Goal: Answer question/provide support: Share knowledge or assist other users

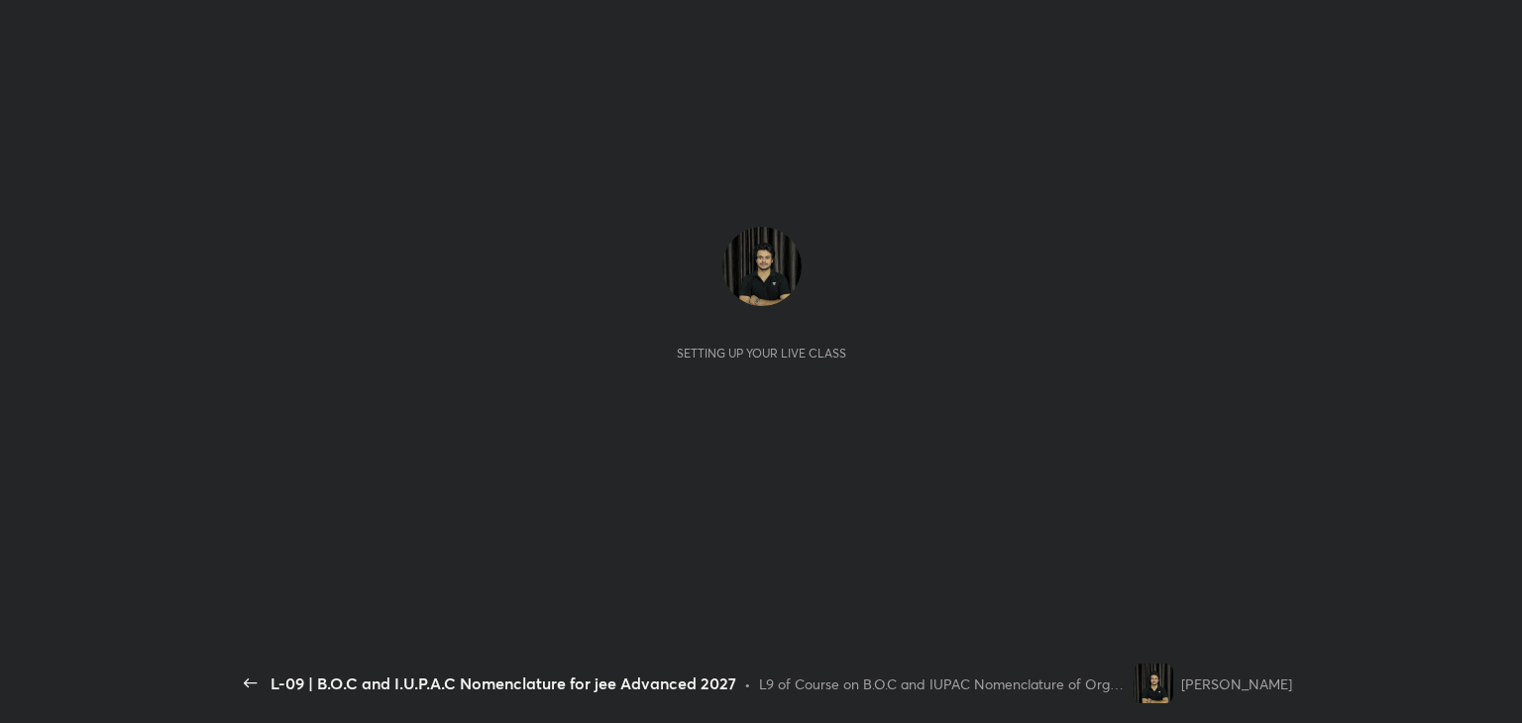
scroll to position [6, 0]
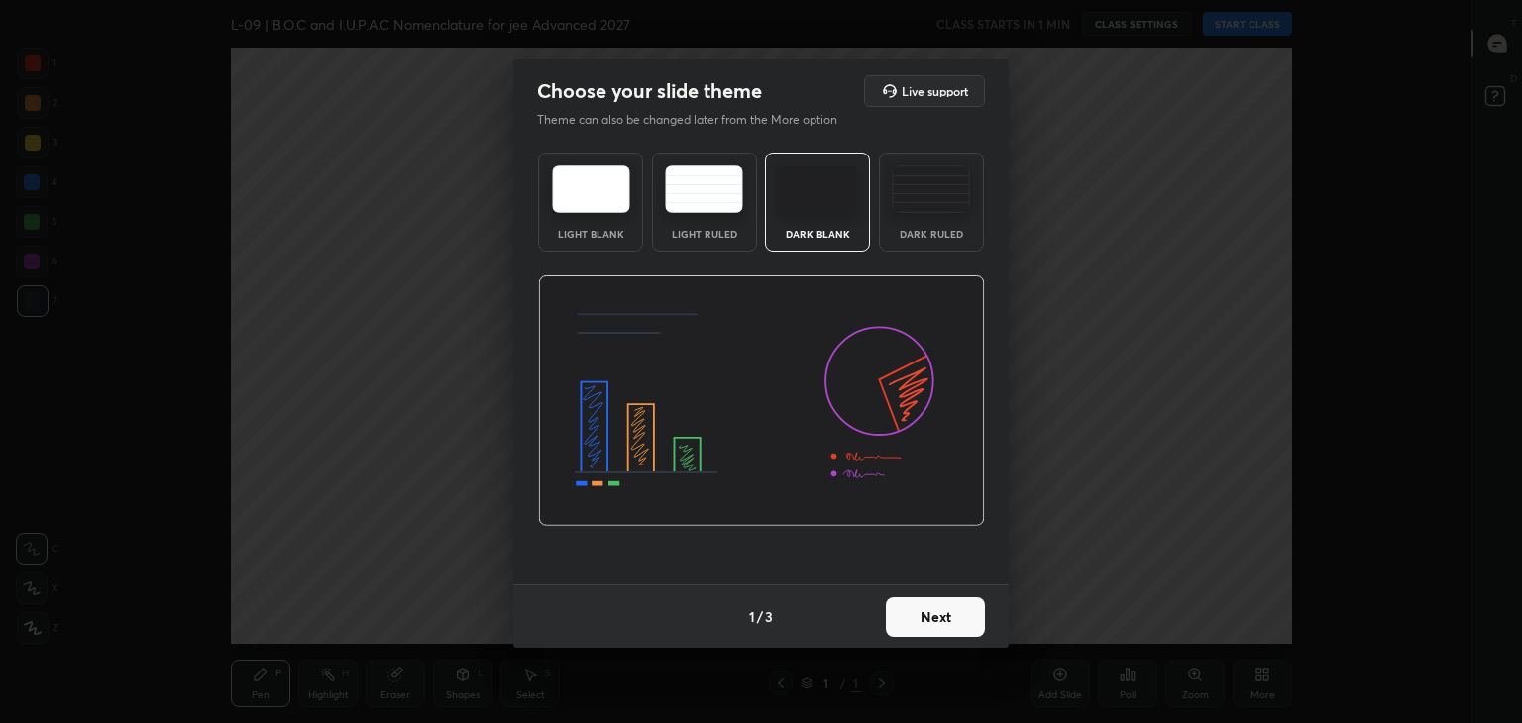
click at [931, 613] on button "Next" at bounding box center [935, 618] width 99 height 40
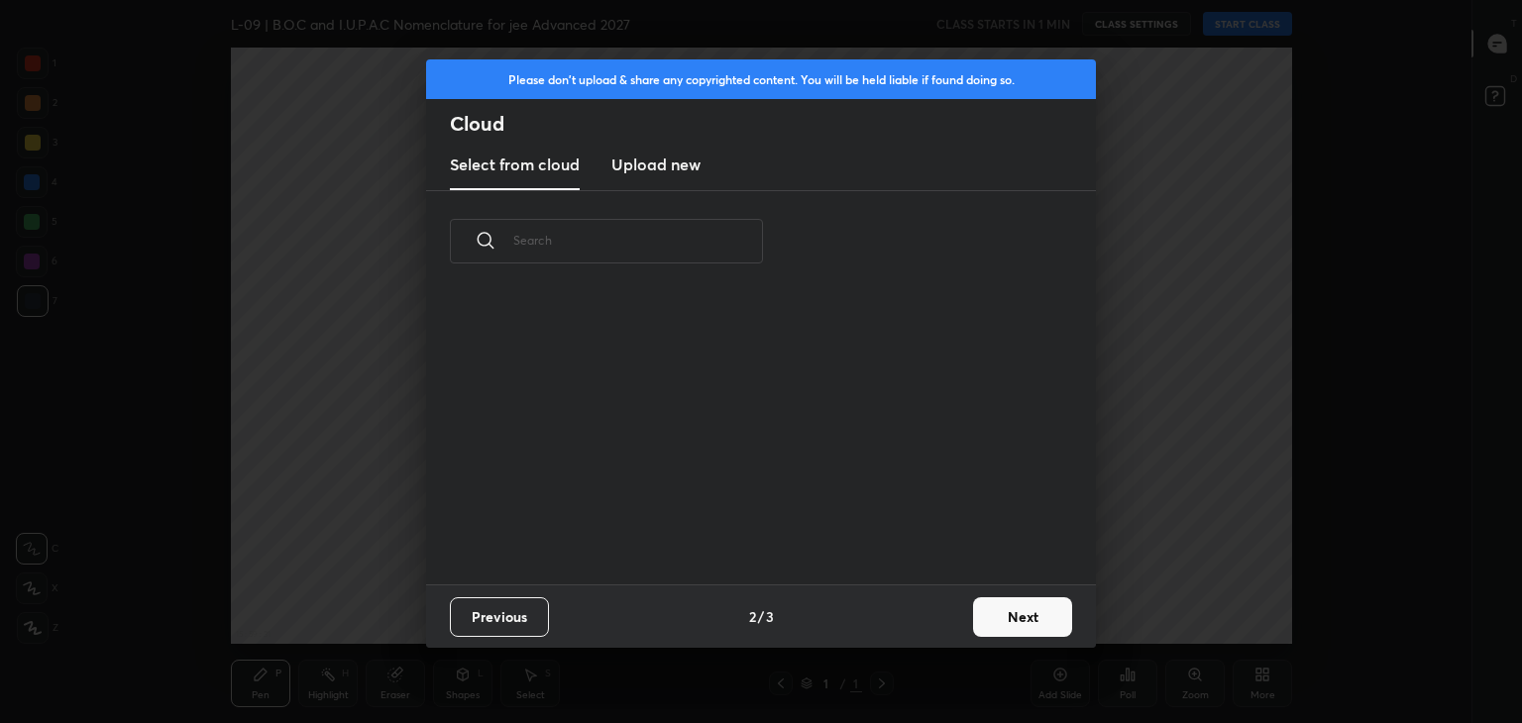
scroll to position [293, 636]
click at [1023, 621] on button "Next" at bounding box center [1022, 618] width 99 height 40
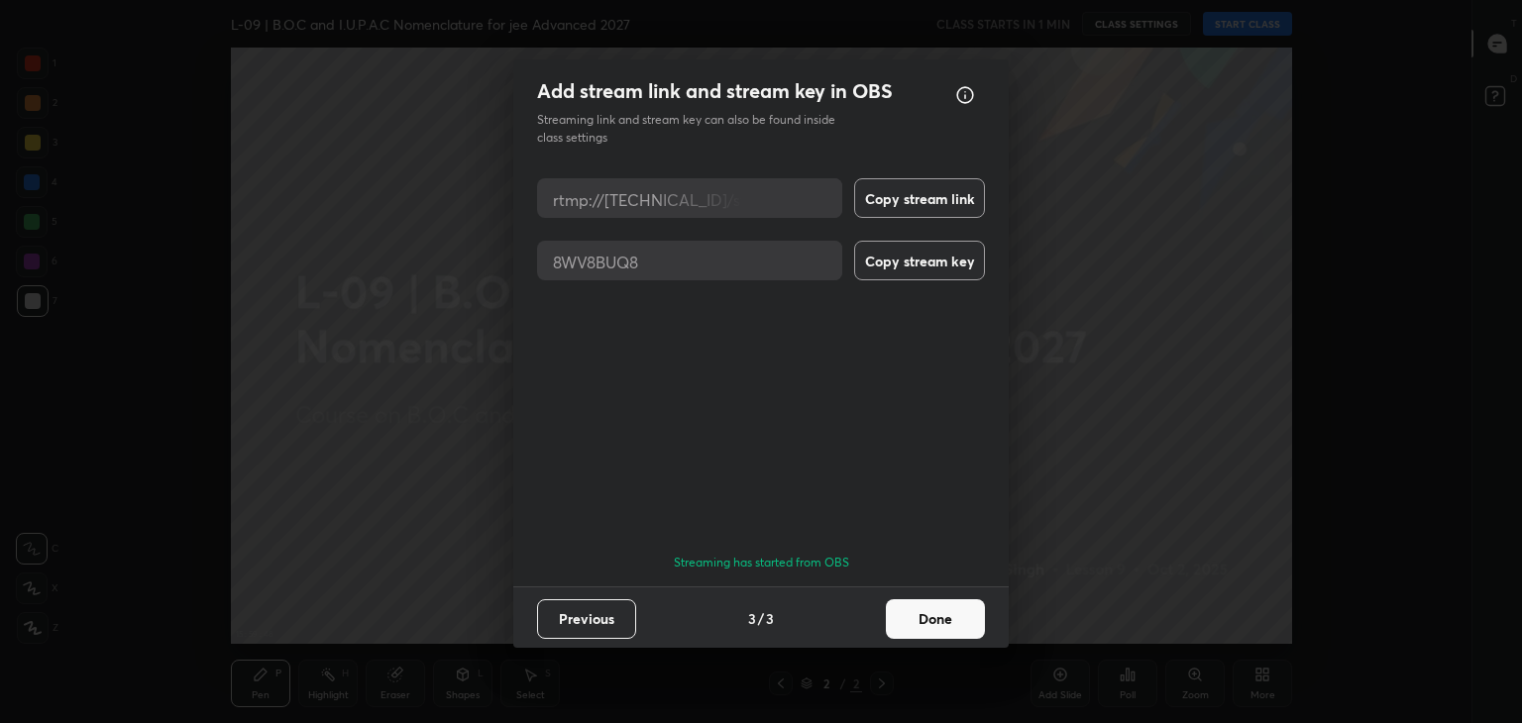
click at [907, 608] on button "Done" at bounding box center [935, 620] width 99 height 40
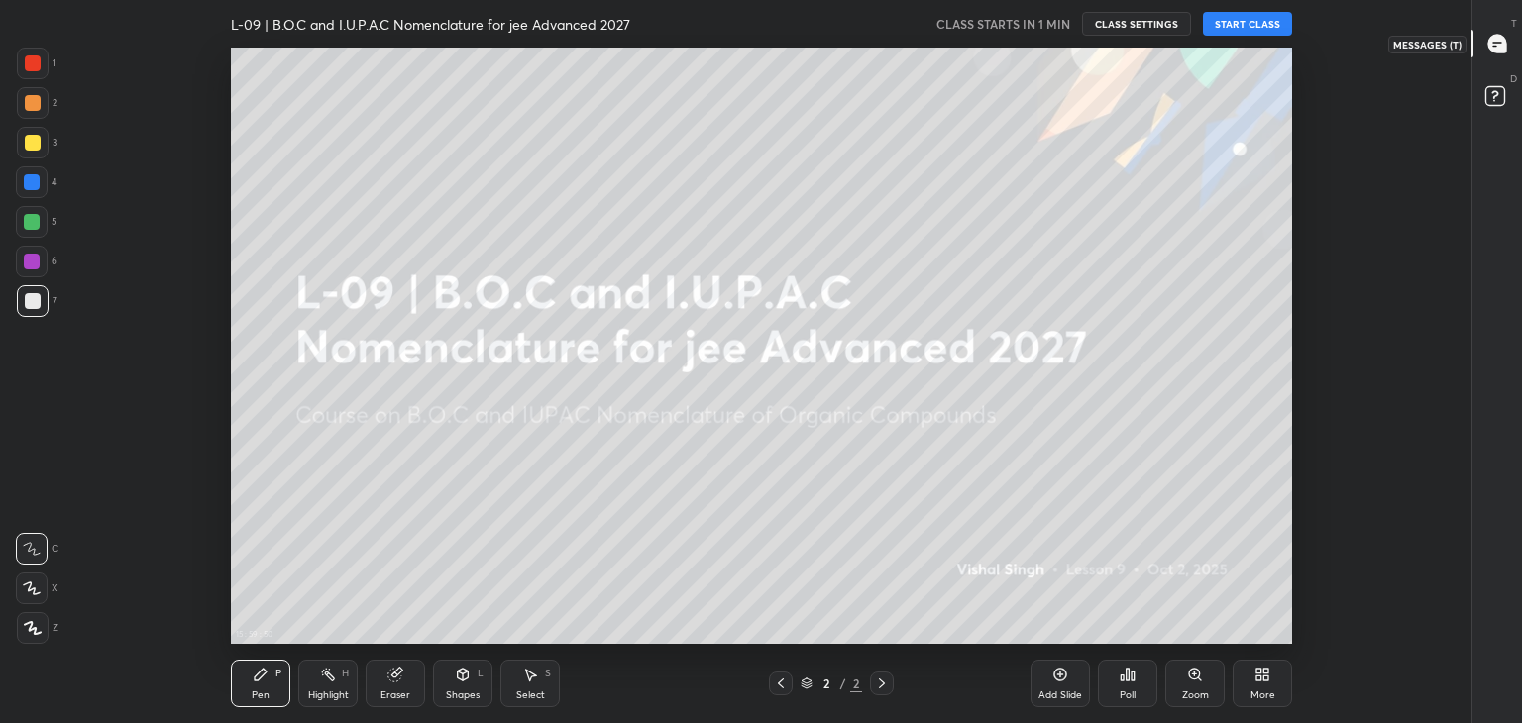
click at [1497, 37] on icon at bounding box center [1497, 44] width 18 height 18
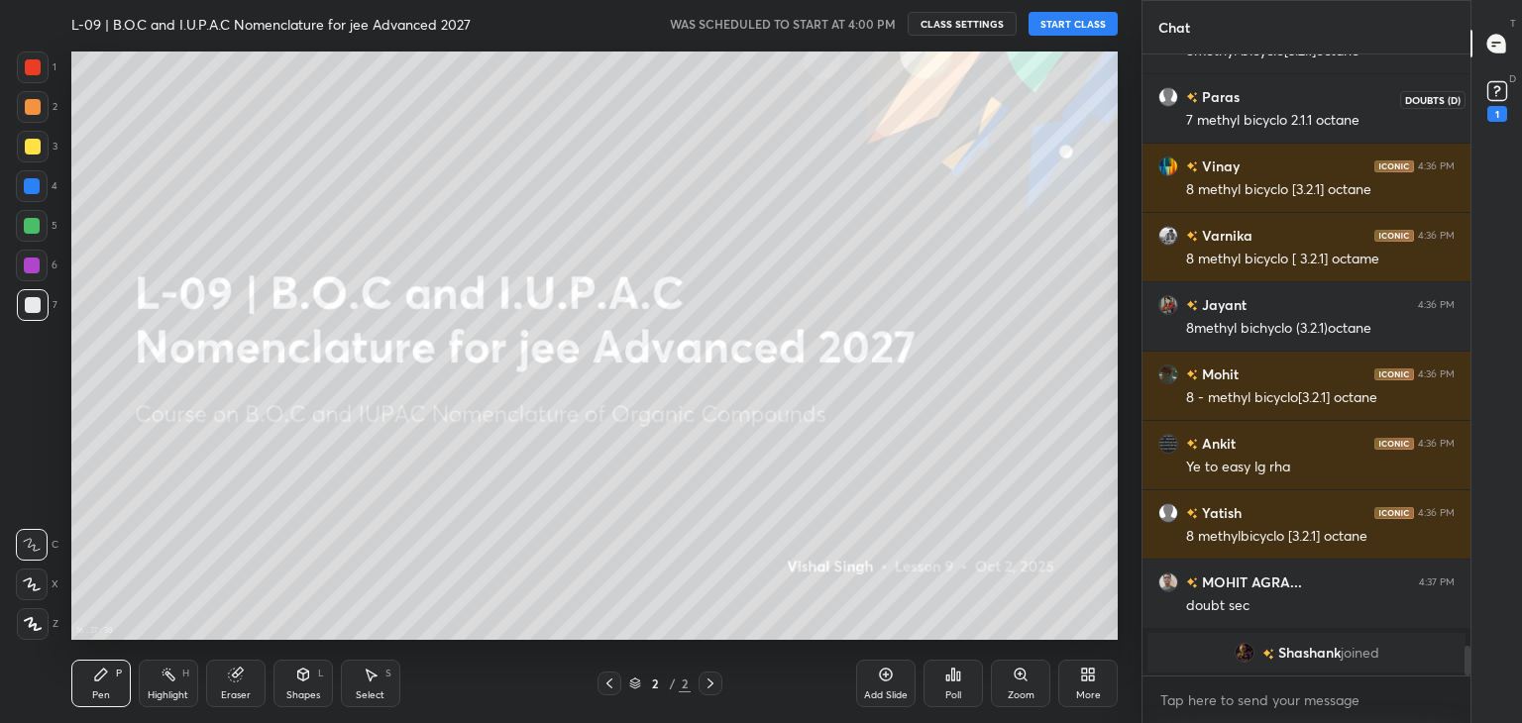
scroll to position [10761, 0]
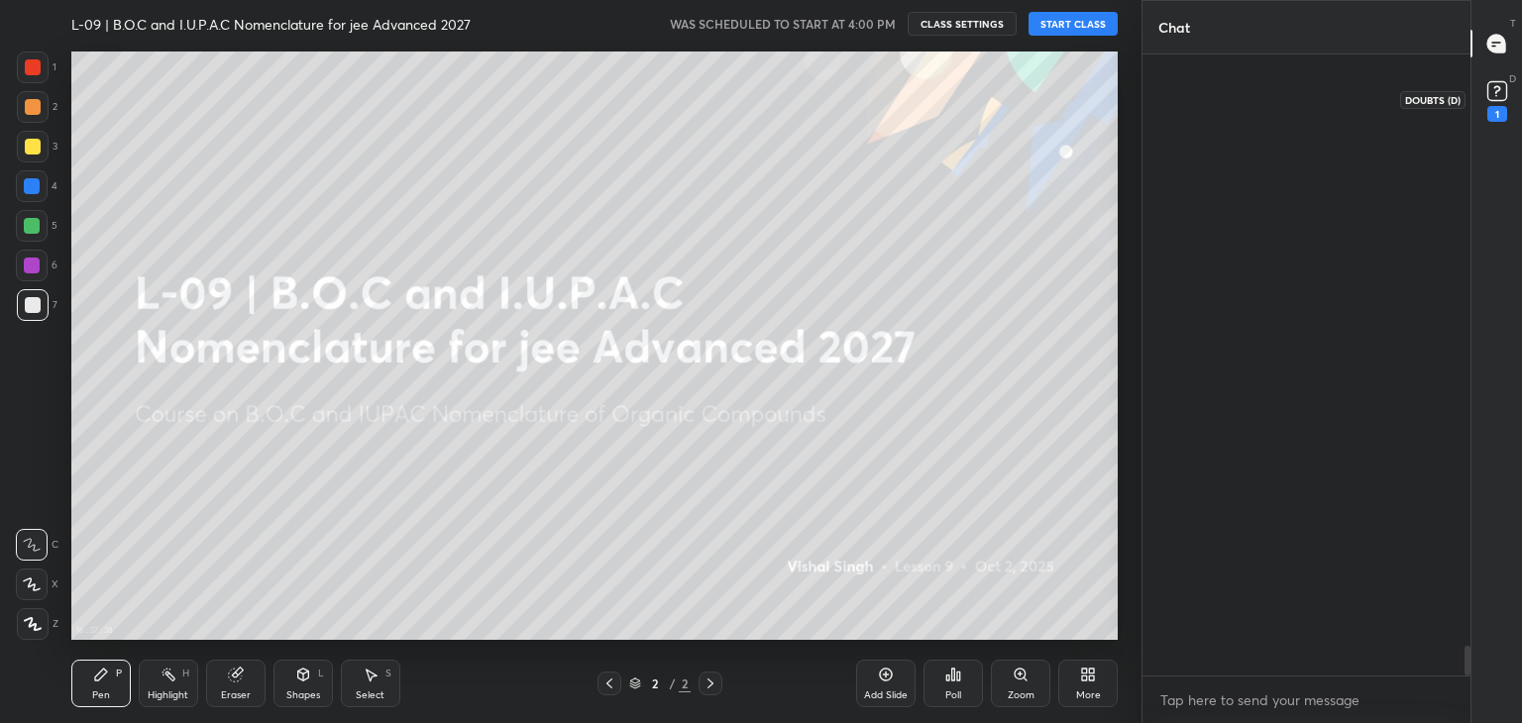
click at [1492, 88] on rect at bounding box center [1496, 91] width 19 height 19
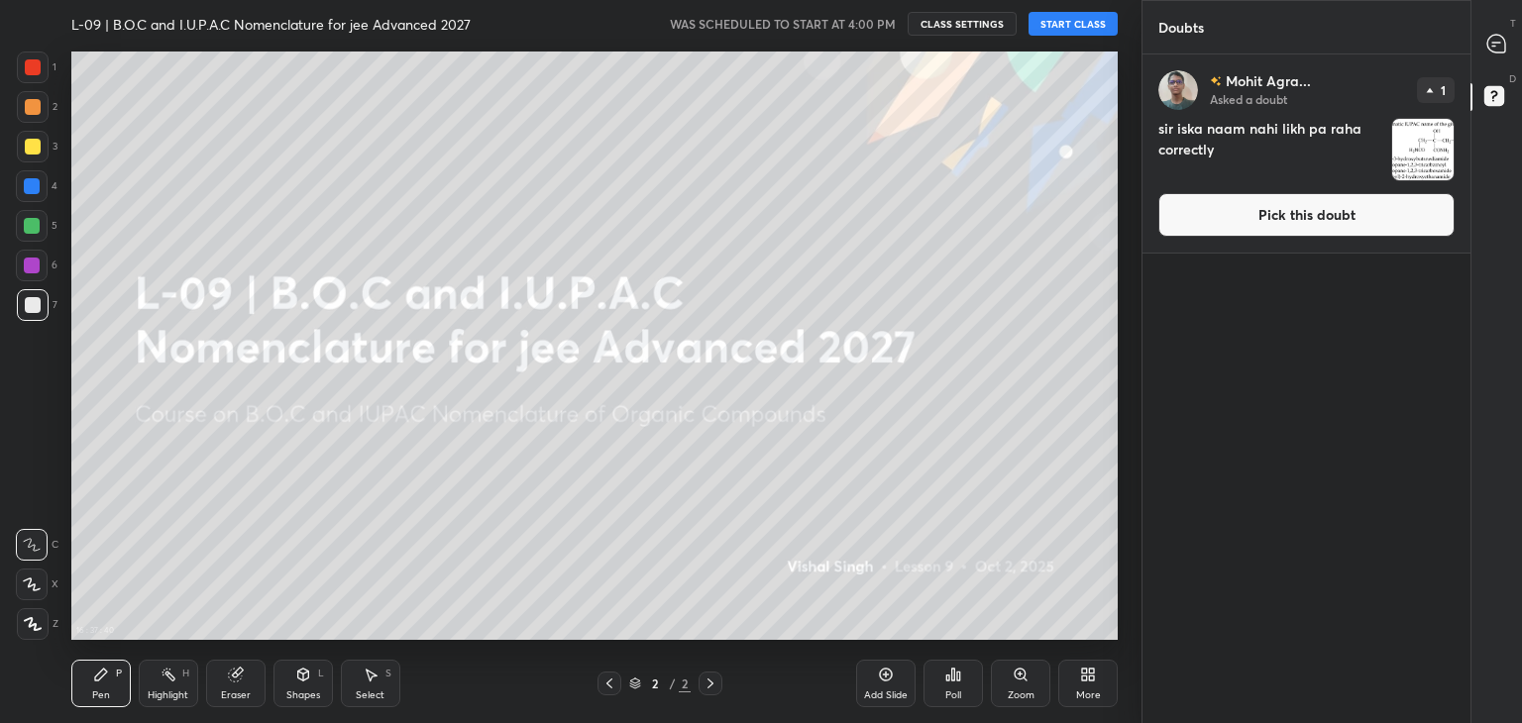
click at [1270, 215] on button "Pick this doubt" at bounding box center [1306, 215] width 296 height 44
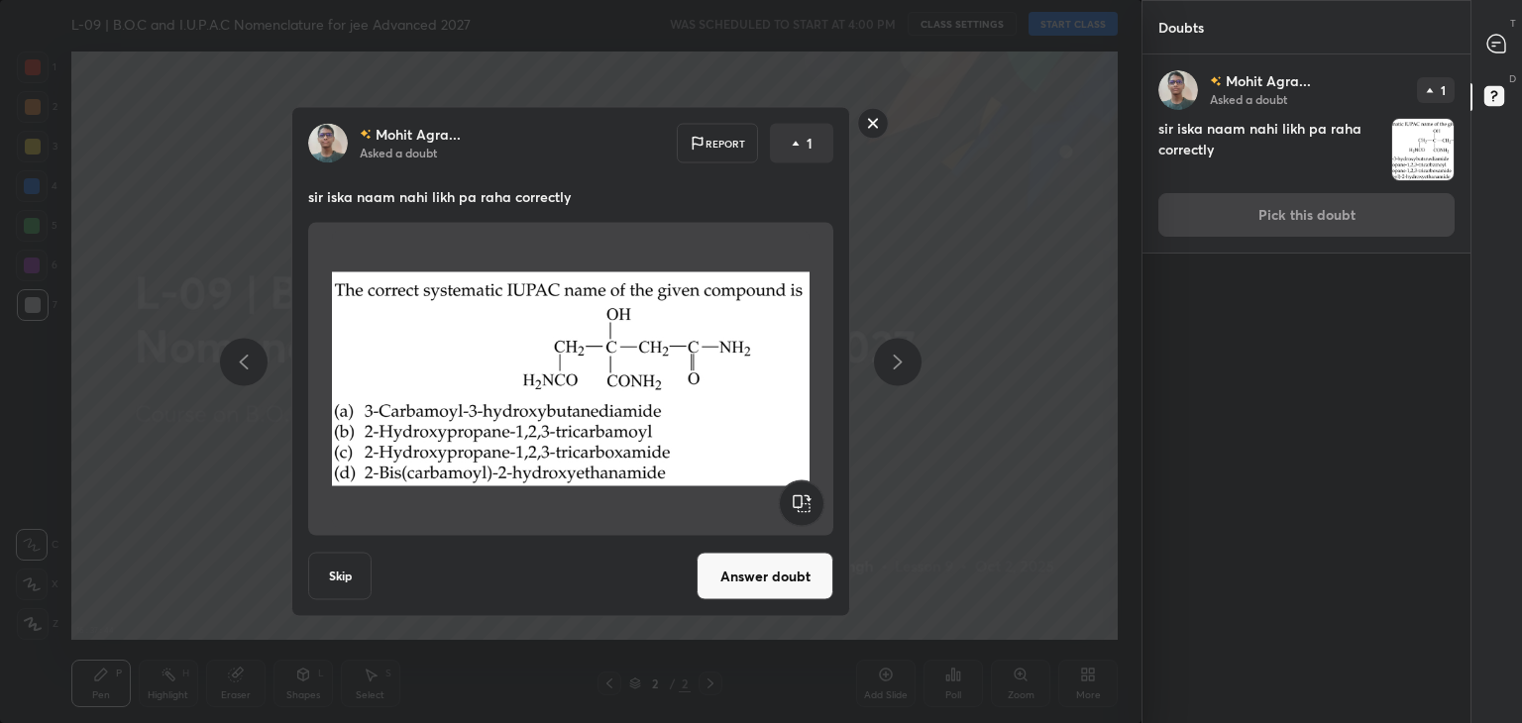
click at [876, 116] on rect at bounding box center [873, 123] width 31 height 31
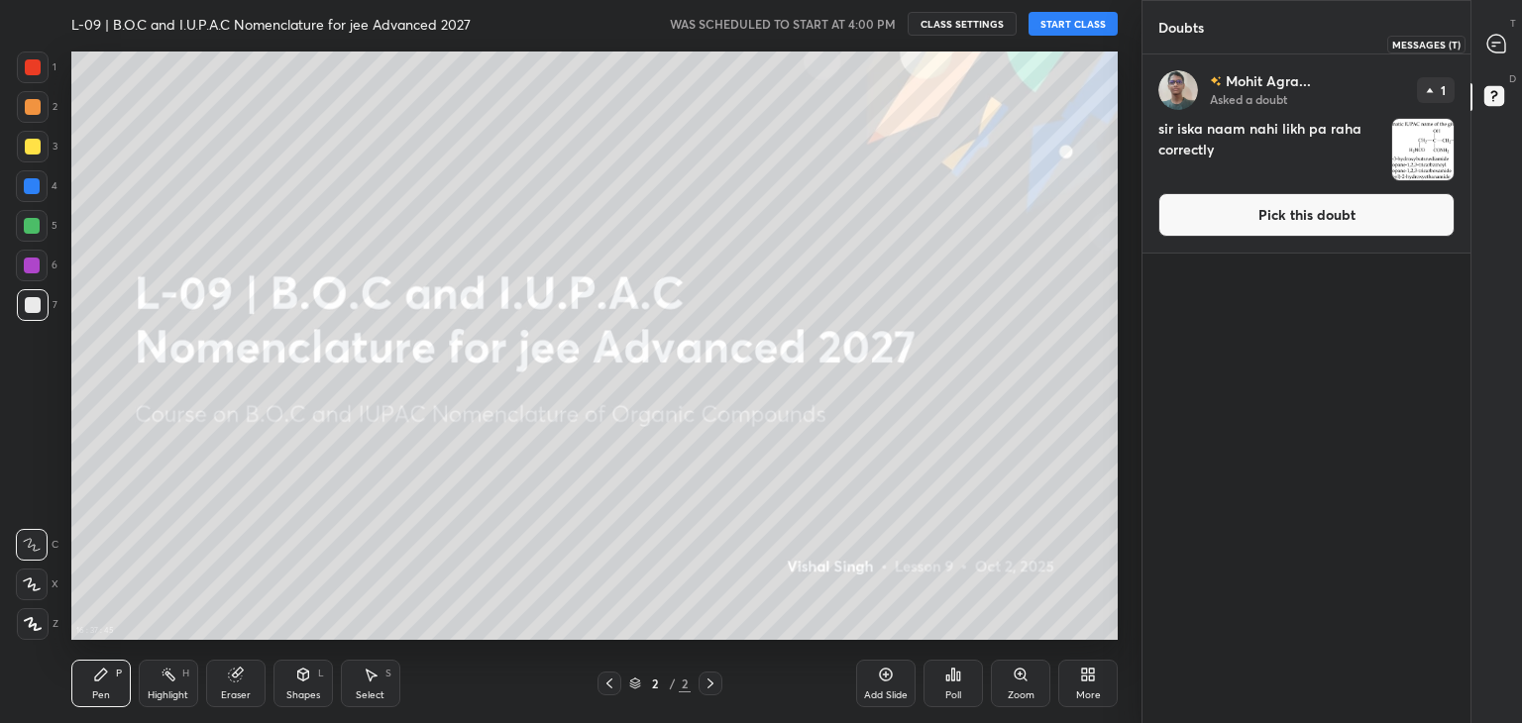
click at [1501, 37] on icon at bounding box center [1496, 44] width 18 height 18
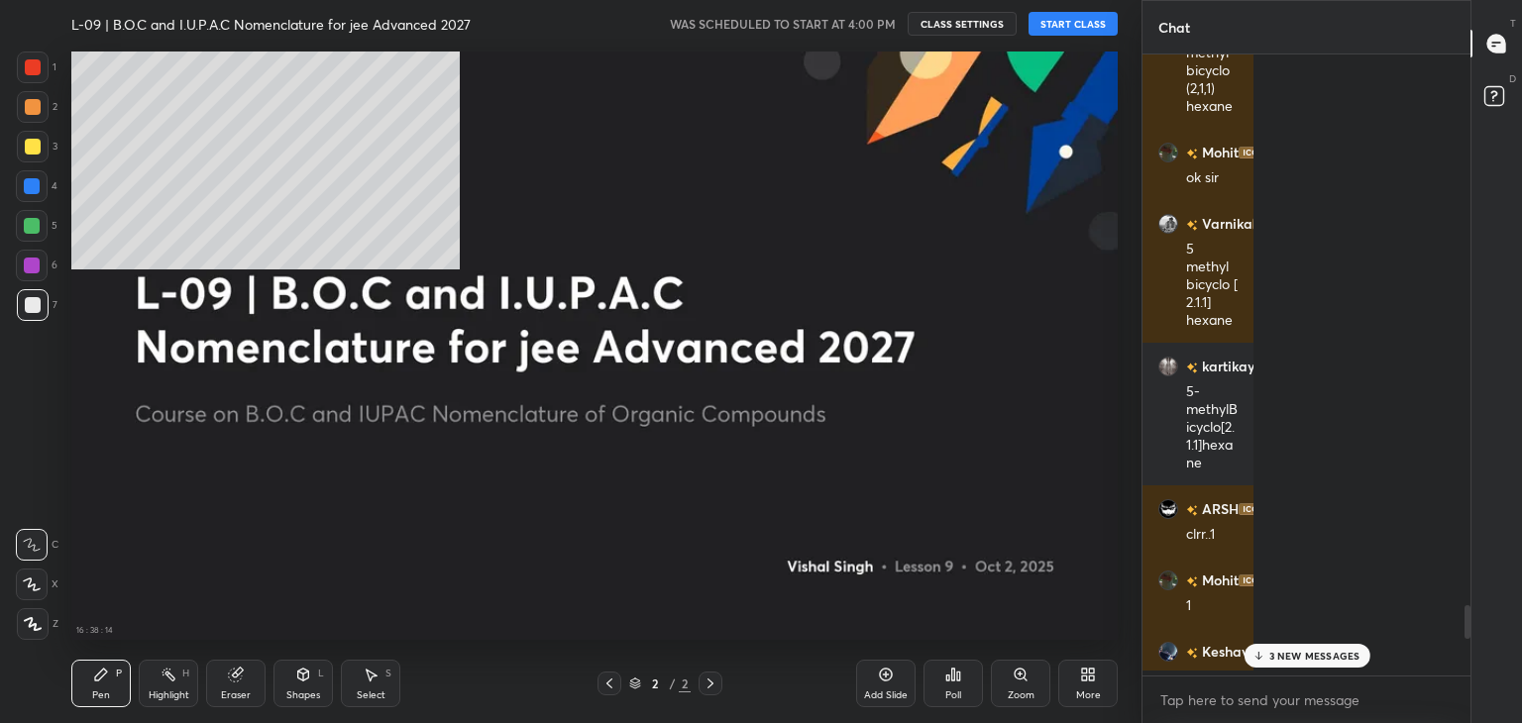
scroll to position [6, 6]
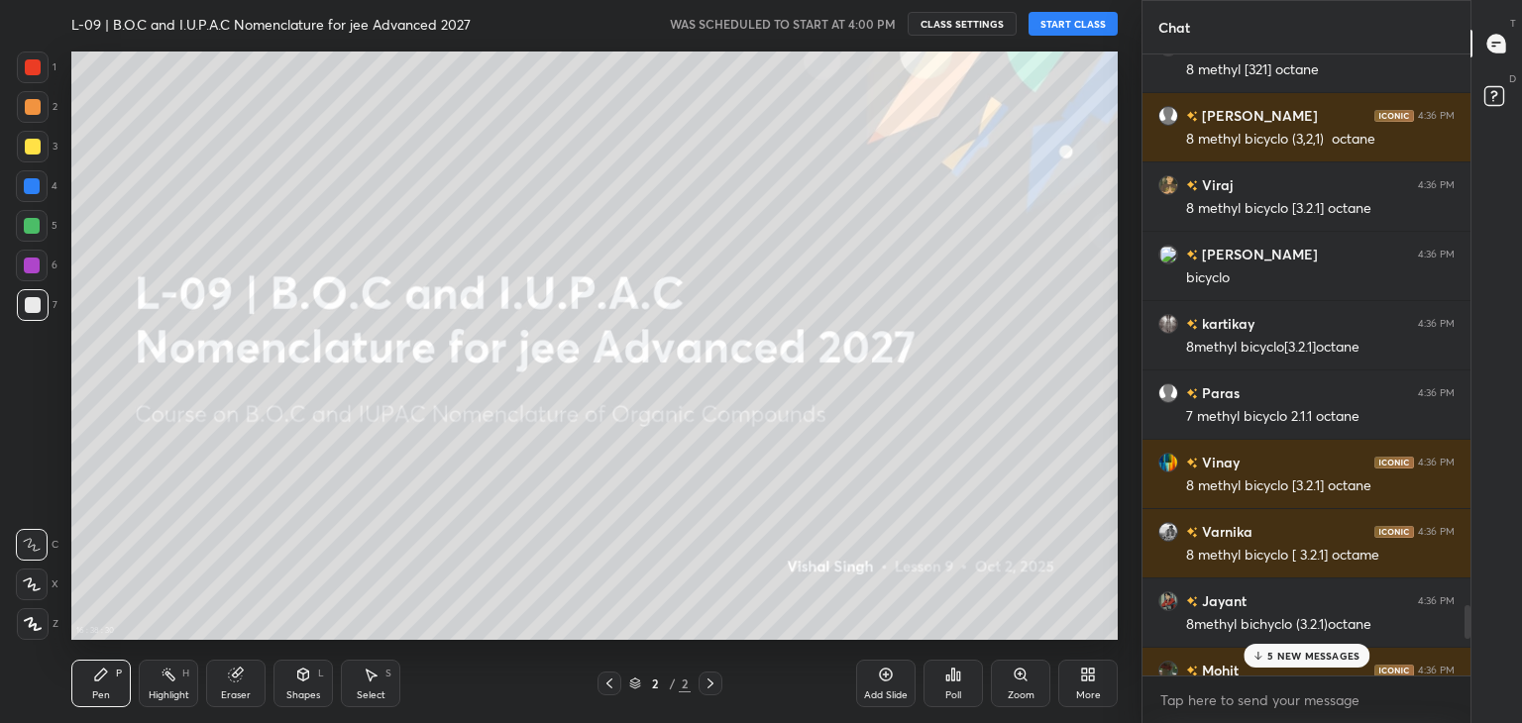
click at [1301, 651] on p "5 NEW MESSAGES" at bounding box center [1313, 656] width 92 height 12
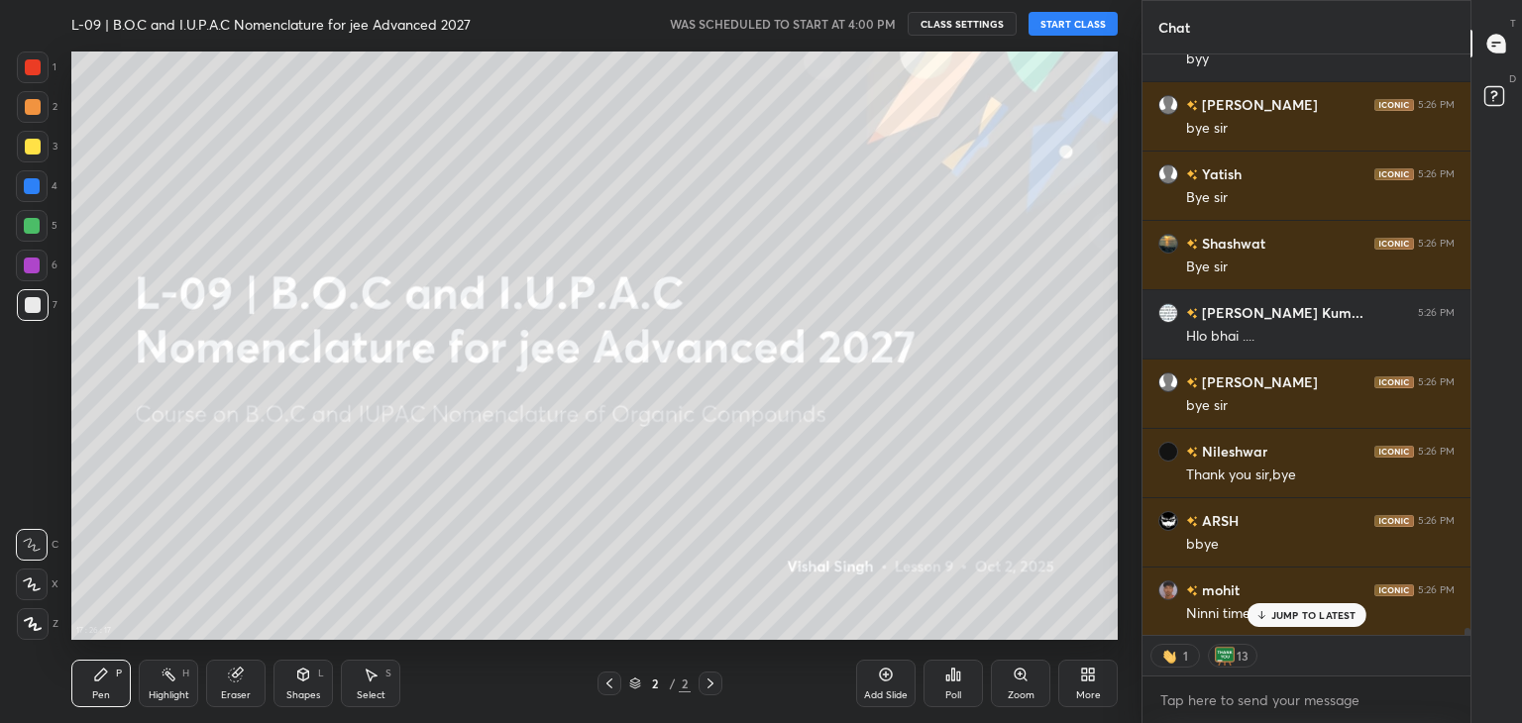
scroll to position [46264, 0]
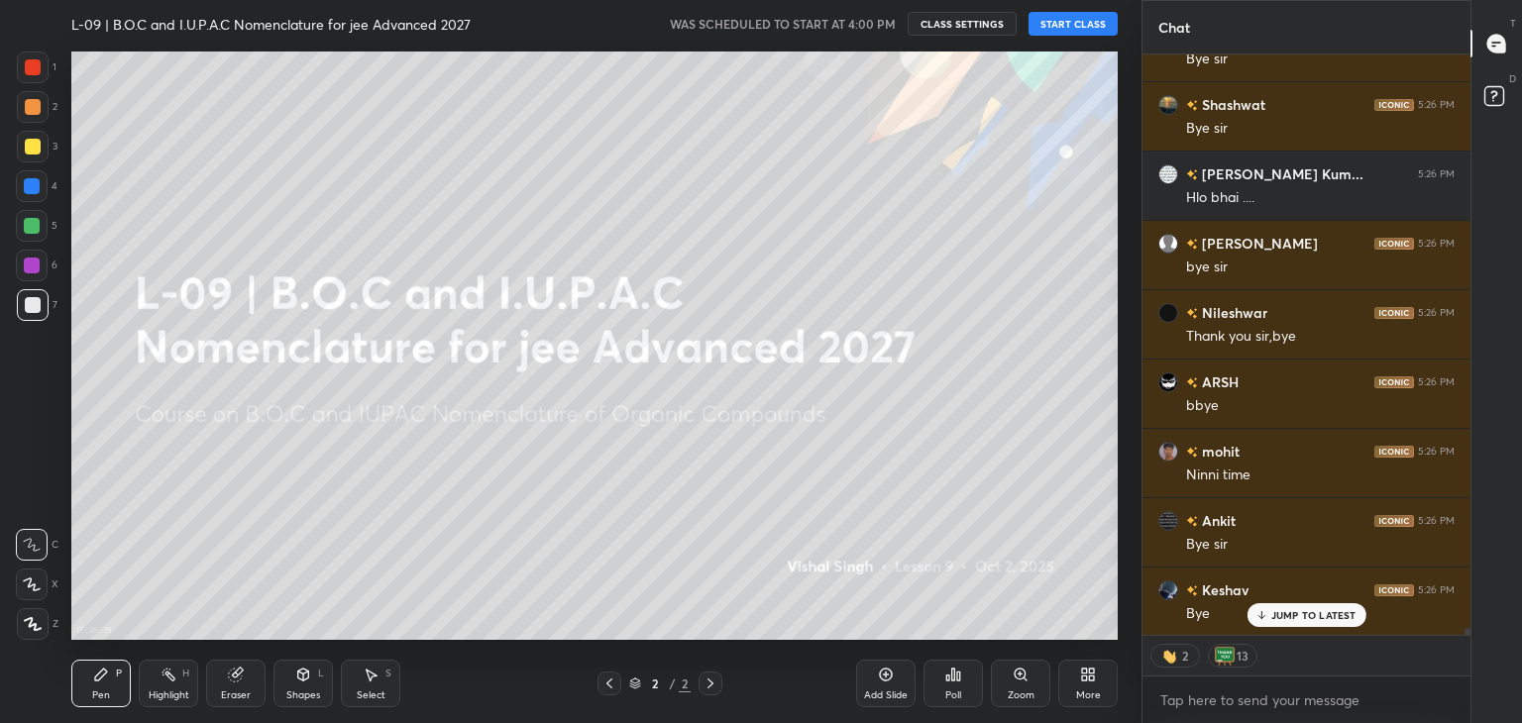
type textarea "x"
